Goal: Task Accomplishment & Management: Manage account settings

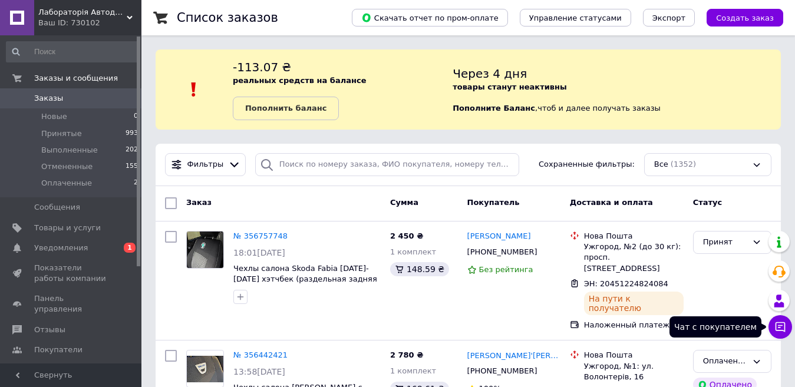
click at [781, 326] on icon at bounding box center [780, 327] width 10 height 10
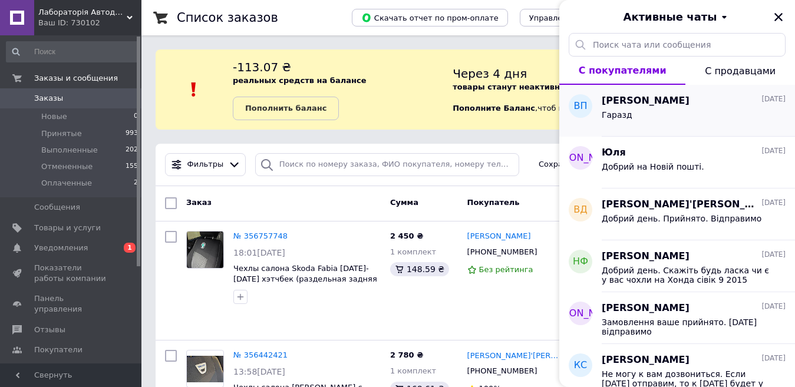
click at [648, 129] on div "Володимир Патуляк 11.08.2025 Гаразд" at bounding box center [698, 111] width 193 height 52
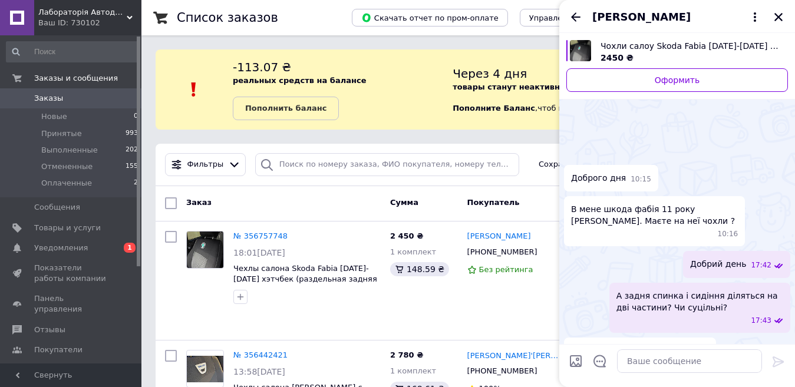
scroll to position [461, 0]
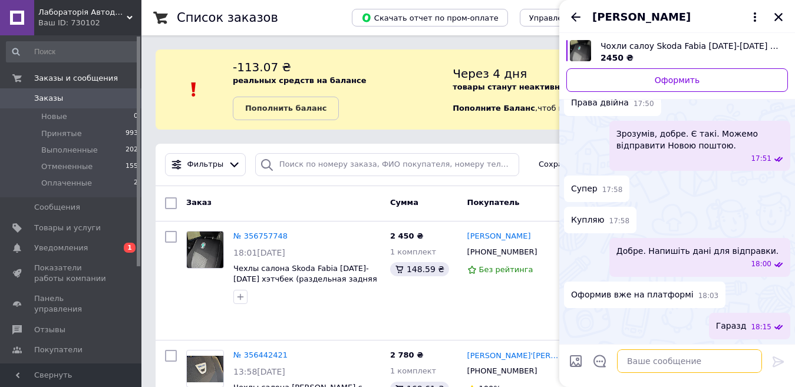
click at [637, 355] on textarea at bounding box center [689, 361] width 145 height 24
paste textarea "20451224824084"
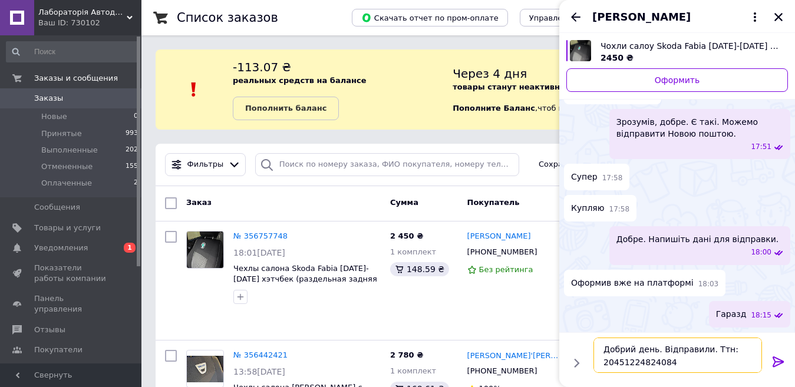
type textarea "Добрий день. Відправили. Ттн: 20451224824084"
click at [777, 359] on icon at bounding box center [778, 362] width 14 height 14
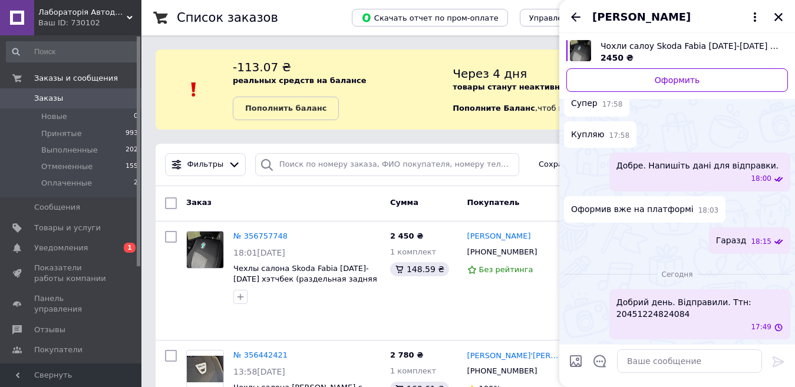
scroll to position [516, 0]
click at [775, 19] on icon "Закрыть" at bounding box center [778, 17] width 11 height 11
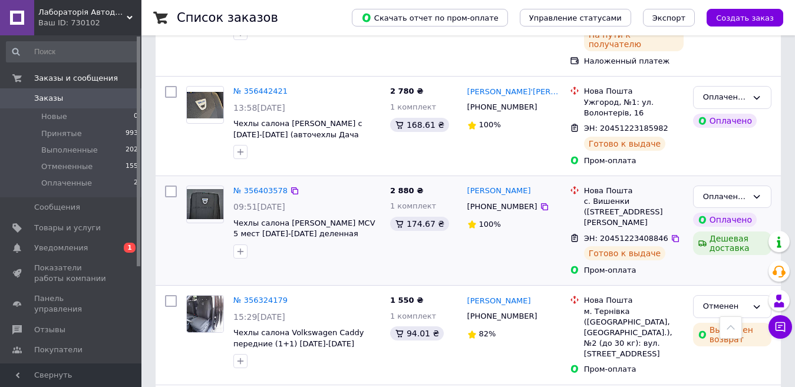
scroll to position [236, 0]
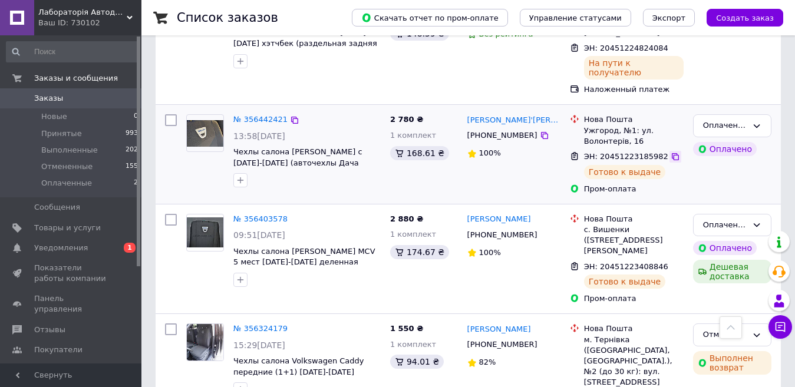
click at [672, 153] on icon at bounding box center [675, 156] width 7 height 7
click at [540, 131] on icon at bounding box center [544, 135] width 9 height 9
click at [672, 153] on icon at bounding box center [675, 156] width 7 height 7
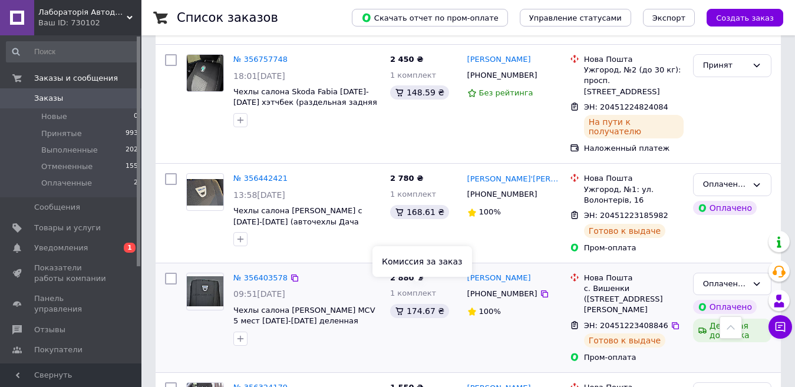
scroll to position [118, 0]
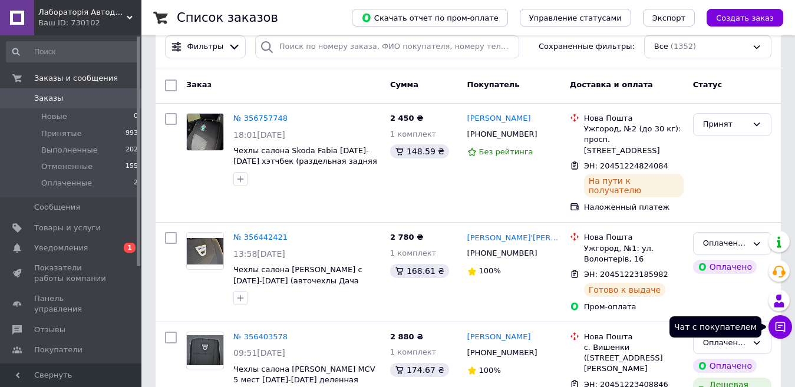
click at [787, 330] on button "Чат с покупателем" at bounding box center [780, 327] width 24 height 24
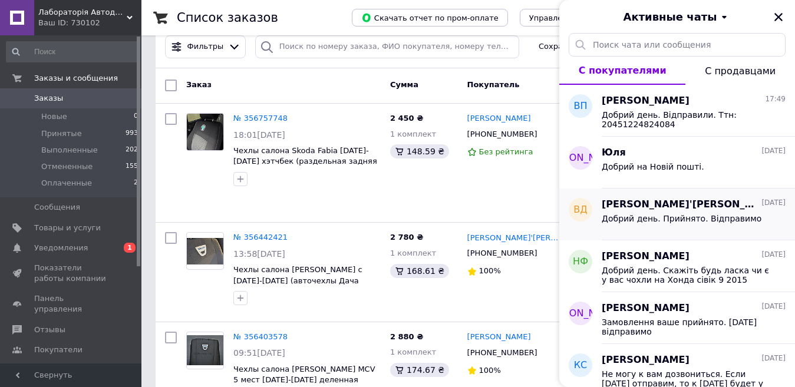
click at [708, 209] on div "Віктор Дем'ян 10.08.2025" at bounding box center [694, 205] width 184 height 14
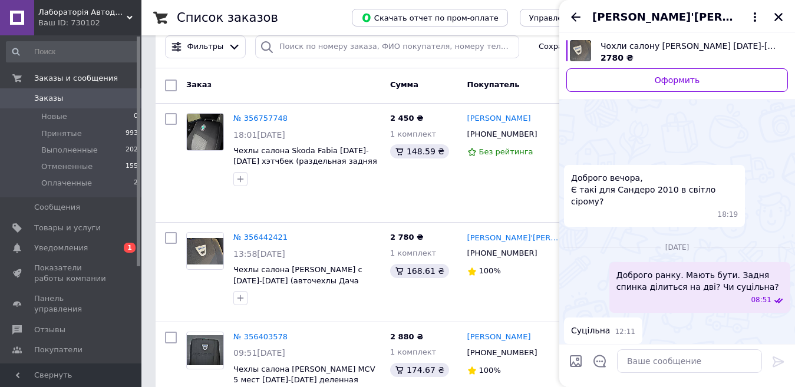
scroll to position [352, 0]
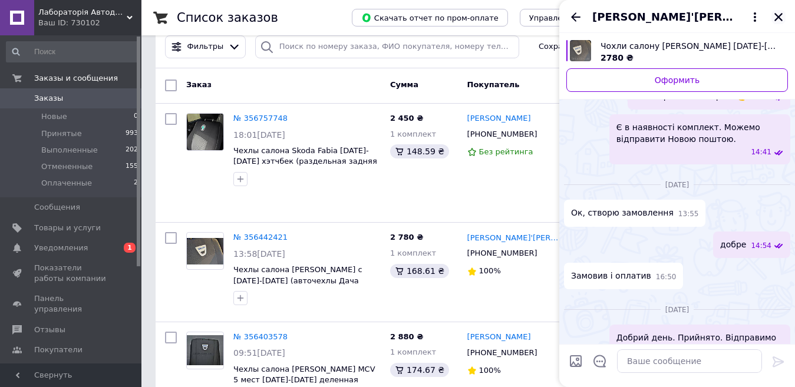
click at [780, 21] on icon "Закрыть" at bounding box center [778, 17] width 11 height 11
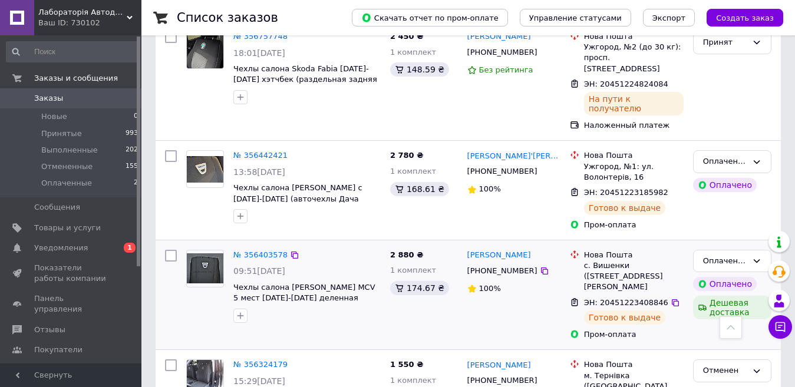
scroll to position [177, 0]
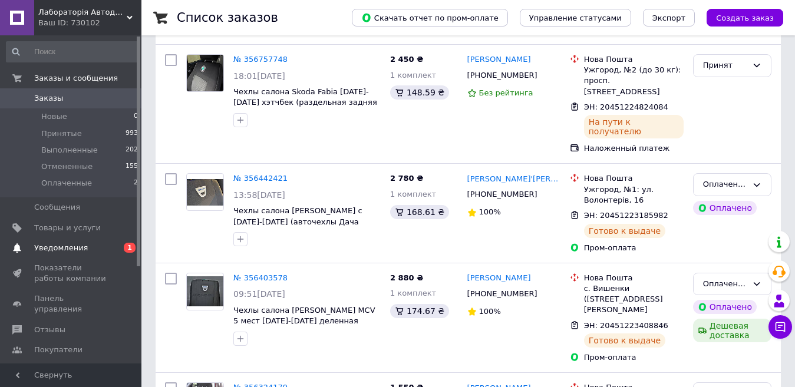
click at [82, 246] on span "Уведомления" at bounding box center [71, 248] width 75 height 11
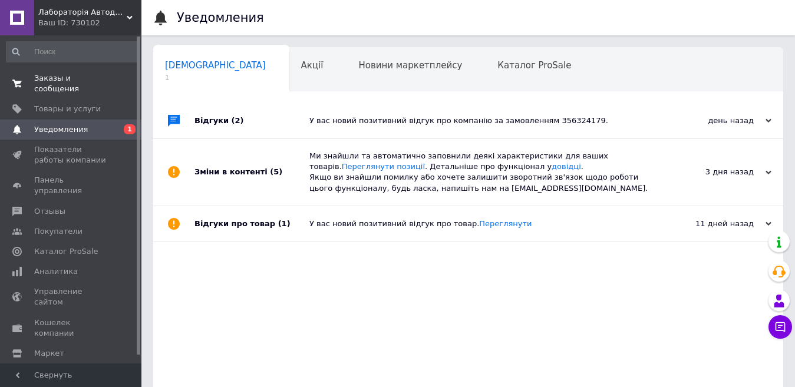
click at [65, 75] on span "Заказы и сообщения" at bounding box center [71, 83] width 75 height 21
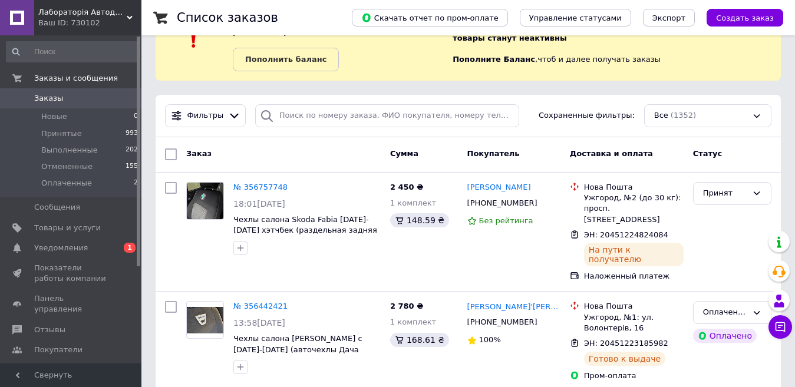
scroll to position [236, 0]
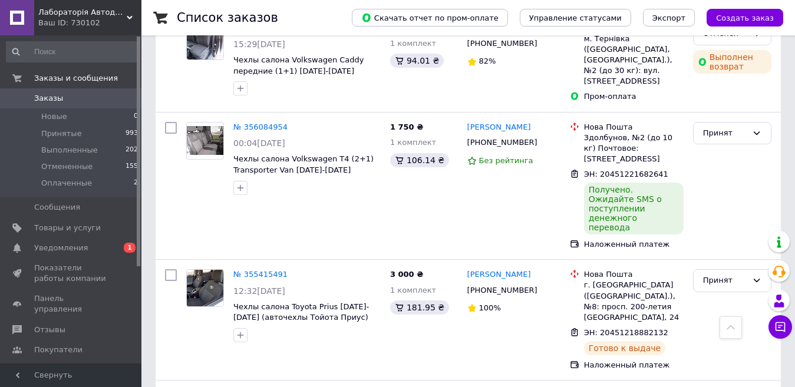
scroll to position [648, 0]
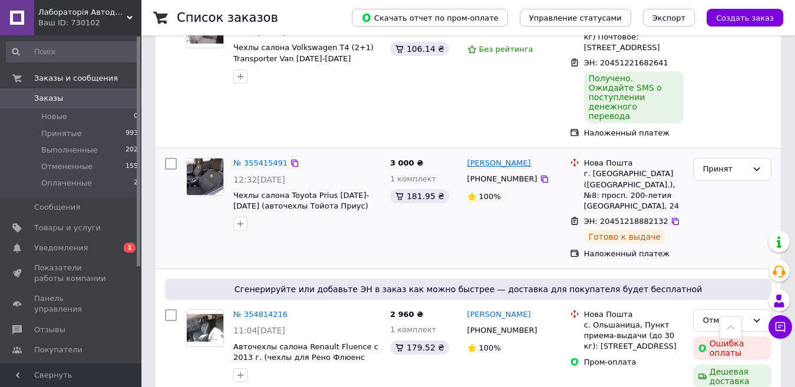
click at [484, 158] on link "[PERSON_NAME]" at bounding box center [499, 163] width 64 height 11
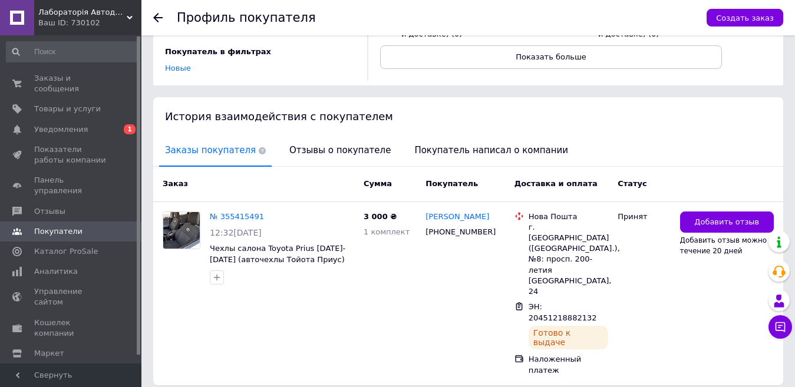
scroll to position [177, 0]
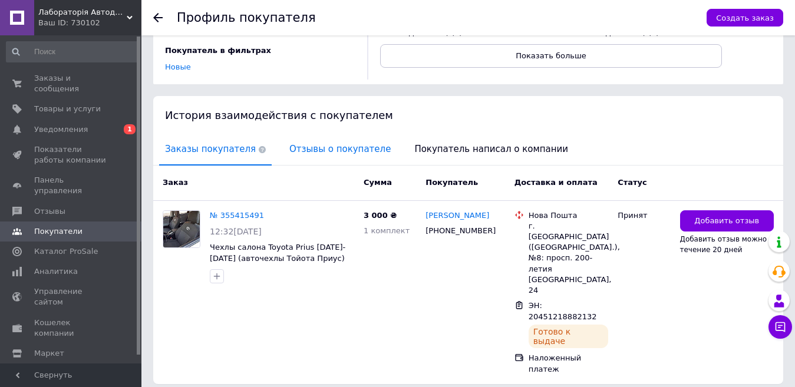
click at [301, 149] on span "Отзывы о покупателе" at bounding box center [339, 149] width 113 height 30
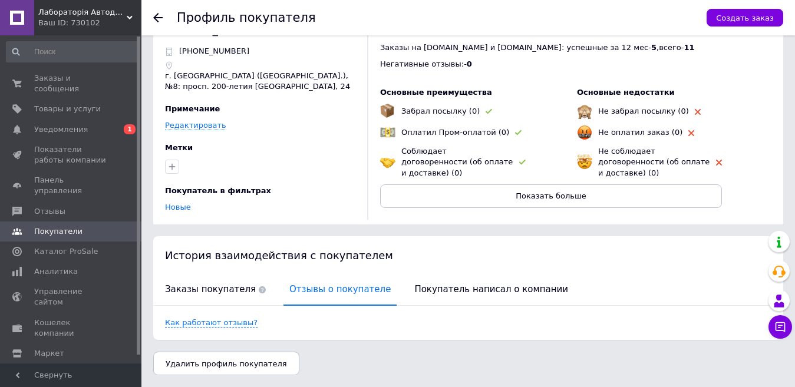
scroll to position [37, 0]
click at [196, 287] on span "Заказы покупателя" at bounding box center [215, 290] width 113 height 30
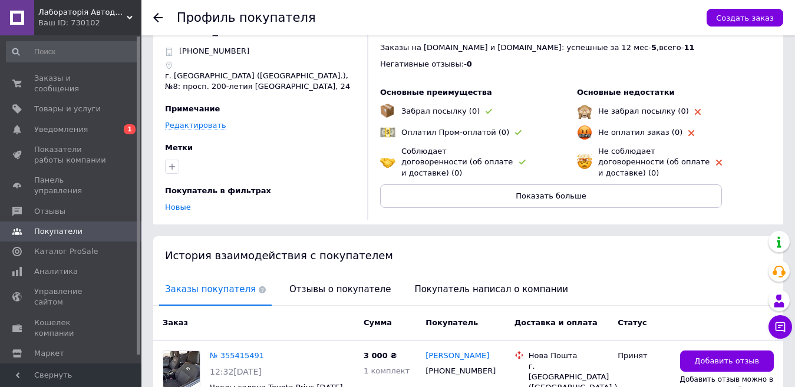
scroll to position [177, 0]
